Goal: Check status: Check status

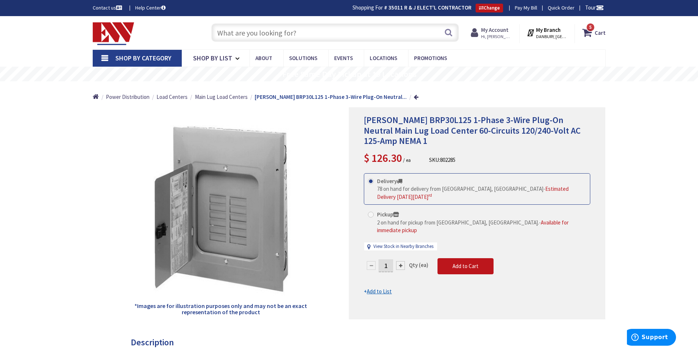
click at [504, 35] on span "Hi, [PERSON_NAME]" at bounding box center [496, 37] width 31 height 6
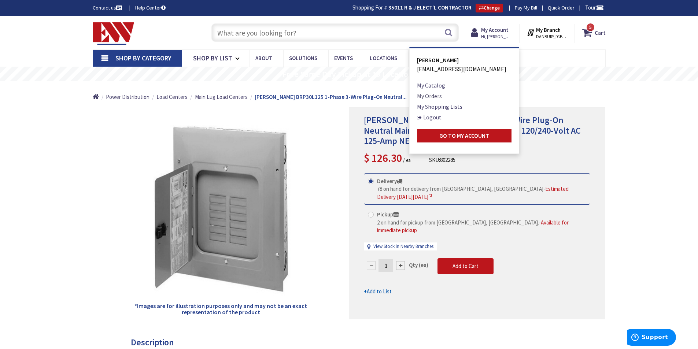
click at [440, 95] on link "My Orders" at bounding box center [429, 96] width 25 height 9
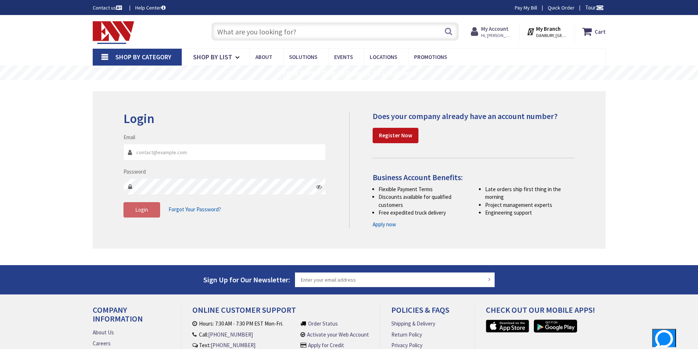
click at [491, 30] on strong "My Account" at bounding box center [494, 28] width 27 height 7
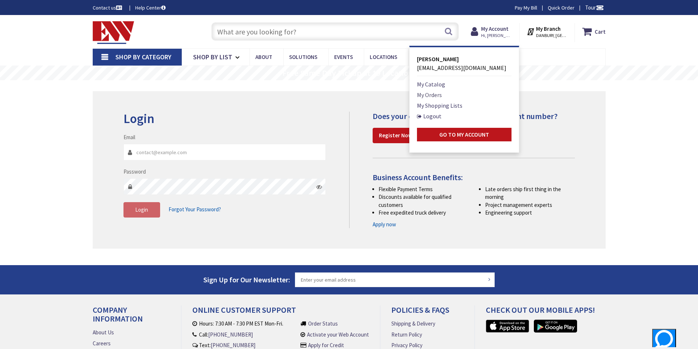
click at [442, 95] on link "My Orders" at bounding box center [429, 95] width 25 height 9
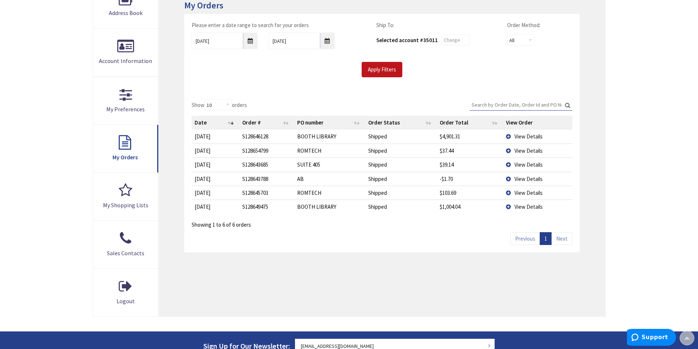
scroll to position [92, 0]
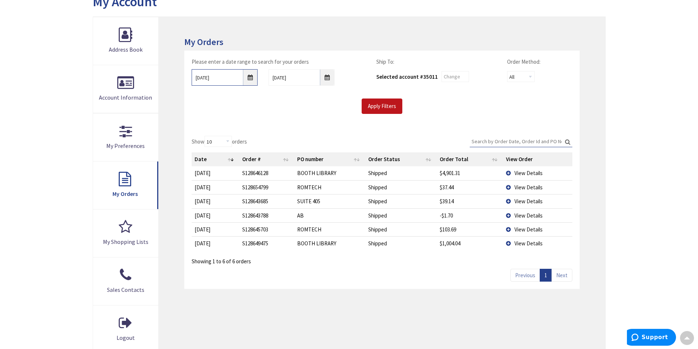
click at [249, 77] on input "[DATE]" at bounding box center [225, 77] width 66 height 16
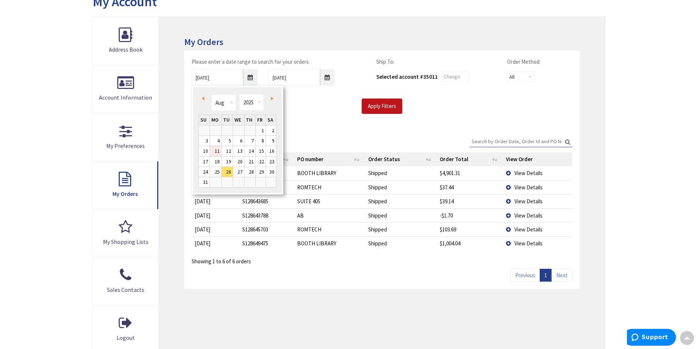
click at [217, 150] on link "11" at bounding box center [215, 151] width 11 height 10
type input "[DATE]"
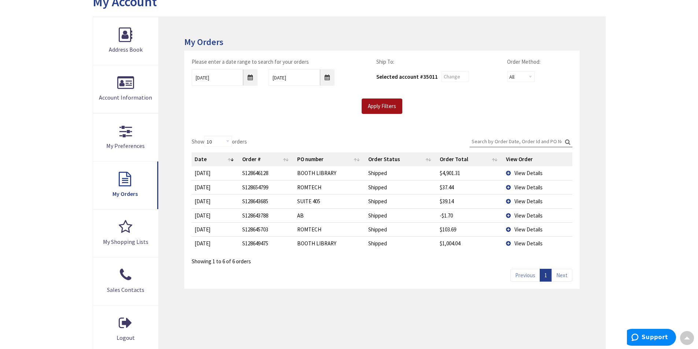
click at [390, 103] on input "Apply Filters" at bounding box center [382, 106] width 41 height 15
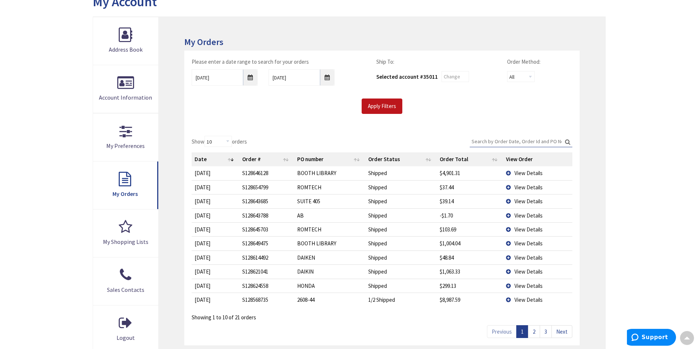
click at [534, 331] on link "2" at bounding box center [534, 332] width 12 height 13
click at [510, 300] on td "View Details" at bounding box center [537, 300] width 69 height 14
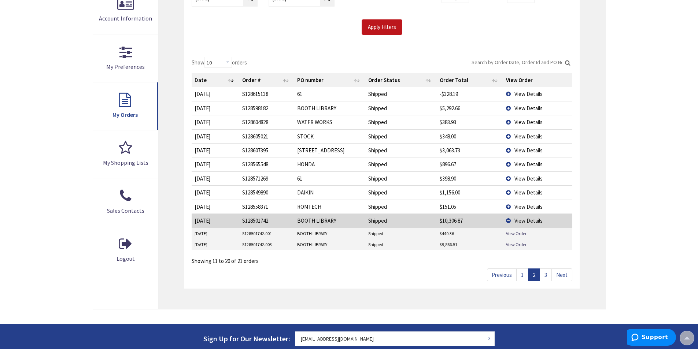
scroll to position [159, 0]
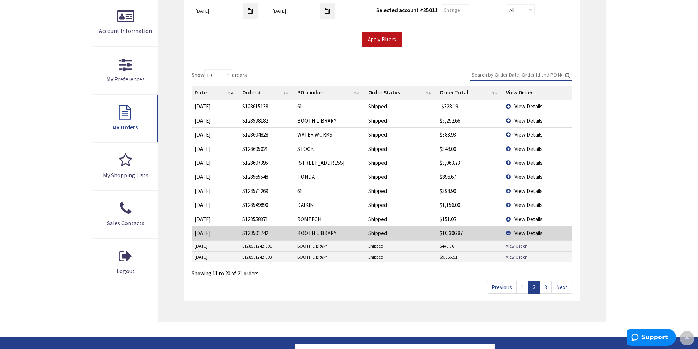
click at [547, 288] on link "3" at bounding box center [546, 287] width 12 height 13
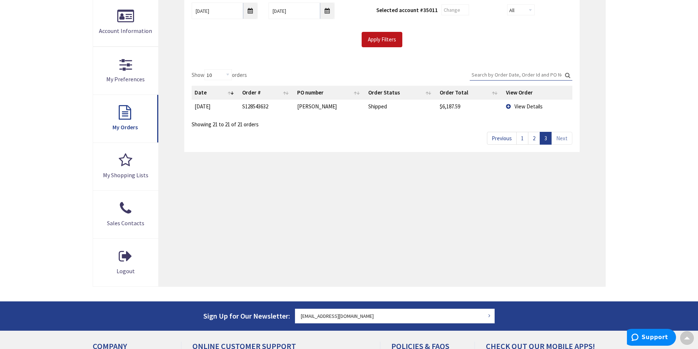
click at [509, 108] on td "View Details" at bounding box center [537, 107] width 69 height 14
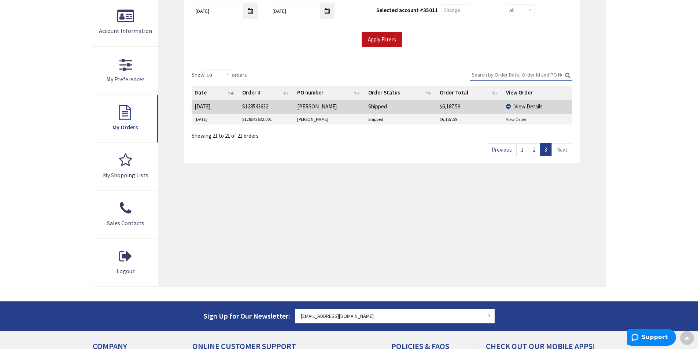
click at [509, 118] on link "View Order" at bounding box center [516, 119] width 21 height 6
click at [531, 151] on link "2" at bounding box center [534, 149] width 12 height 13
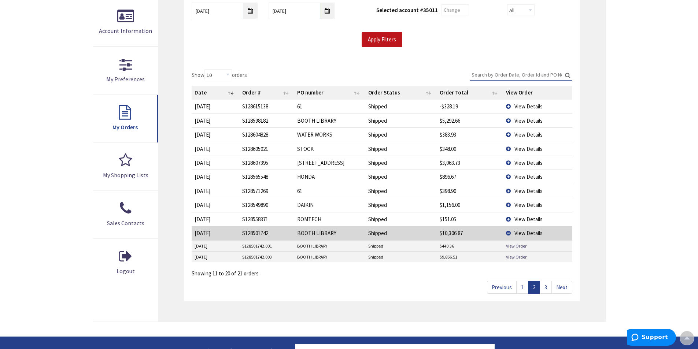
click at [509, 234] on td "View Details" at bounding box center [537, 233] width 69 height 14
